Goal: Transaction & Acquisition: Subscribe to service/newsletter

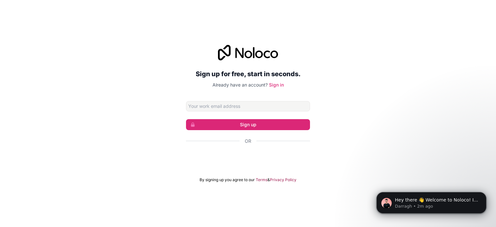
click at [116, 93] on div "Sign up for free, start in seconds. Already have an account? Sign in Sign up Or…" at bounding box center [248, 114] width 496 height 156
